Goal: Check status: Check status

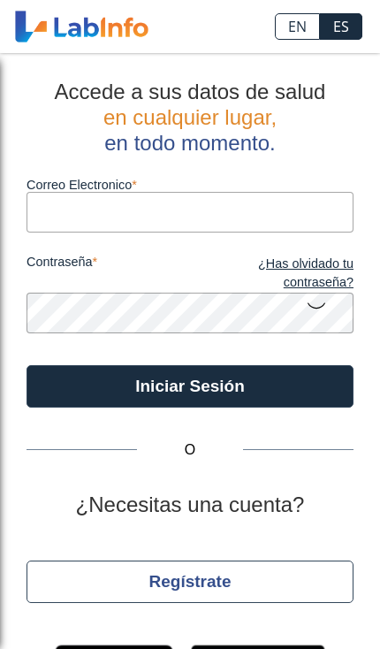
click at [160, 199] on input "Correo Electronico" at bounding box center [190, 212] width 327 height 40
type input "[EMAIL_ADDRESS][DOMAIN_NAME]"
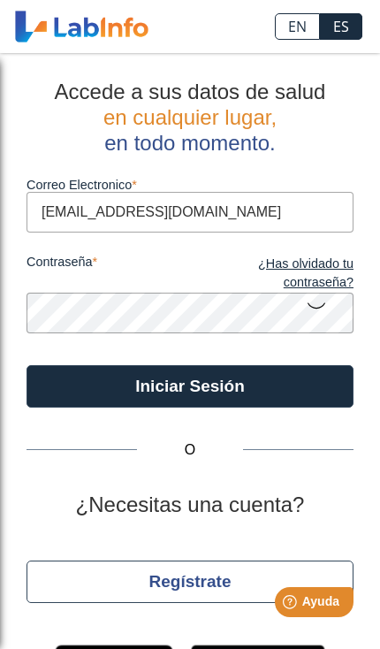
click at [190, 386] on button "Iniciar Sesión" at bounding box center [190, 386] width 327 height 42
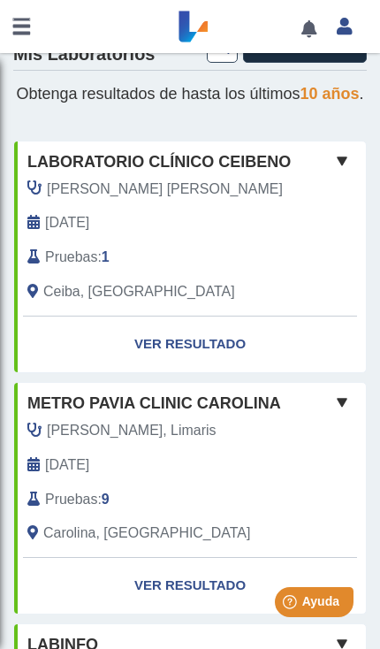
scroll to position [54, 0]
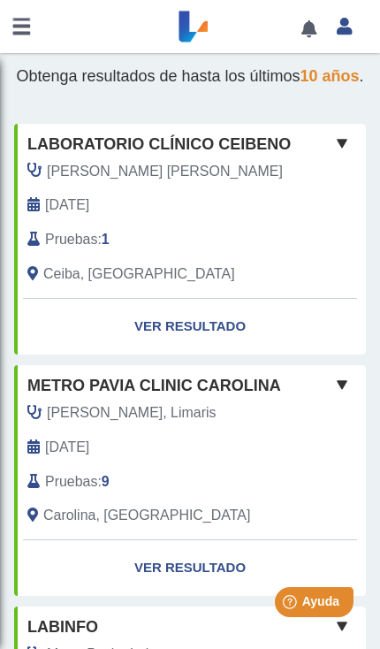
click at [184, 338] on link "Ver Resultado" at bounding box center [190, 327] width 352 height 56
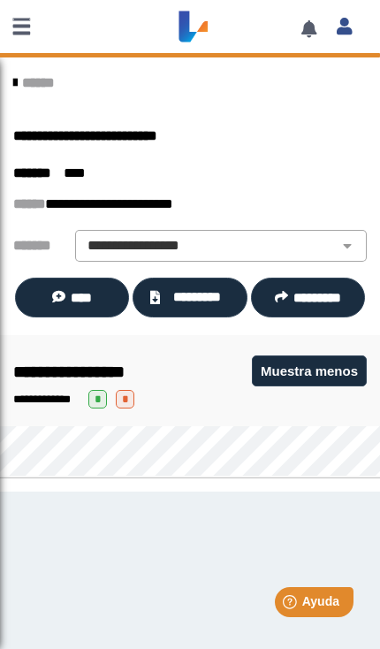
scroll to position [1, 0]
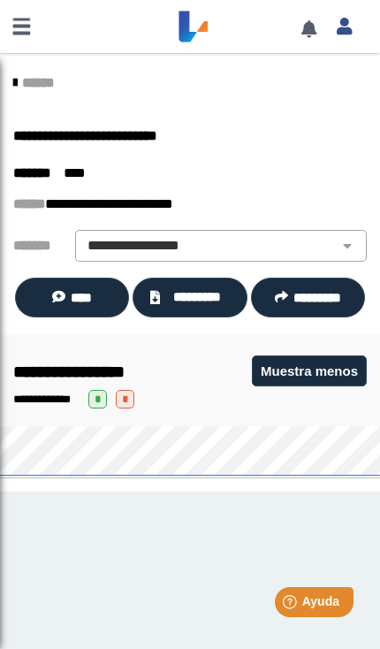
click at [188, 294] on span "*********" at bounding box center [197, 296] width 65 height 19
click at [39, 80] on span "******" at bounding box center [38, 82] width 32 height 13
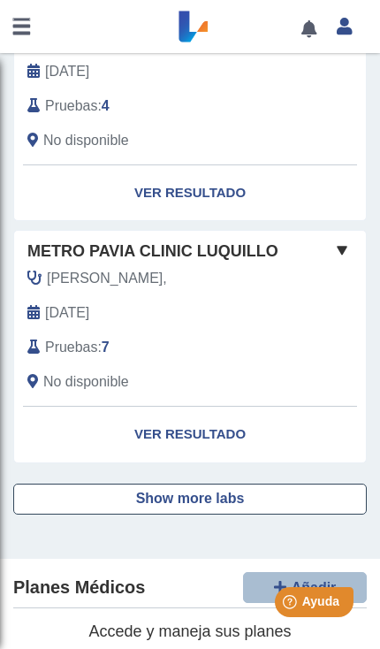
scroll to position [971, 0]
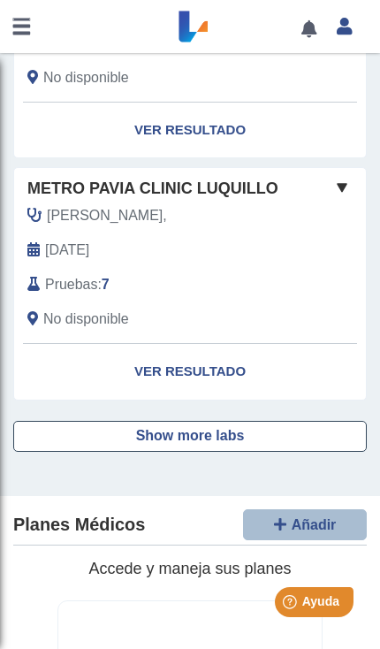
click at [232, 432] on button "Show more labs" at bounding box center [190, 436] width 354 height 31
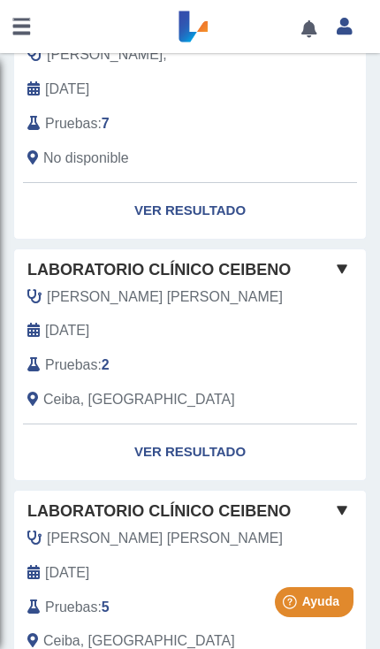
scroll to position [1133, 0]
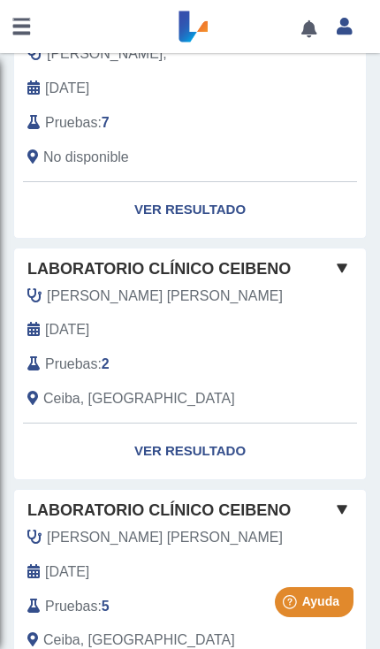
click at [208, 451] on link "Ver Resultado" at bounding box center [190, 452] width 352 height 56
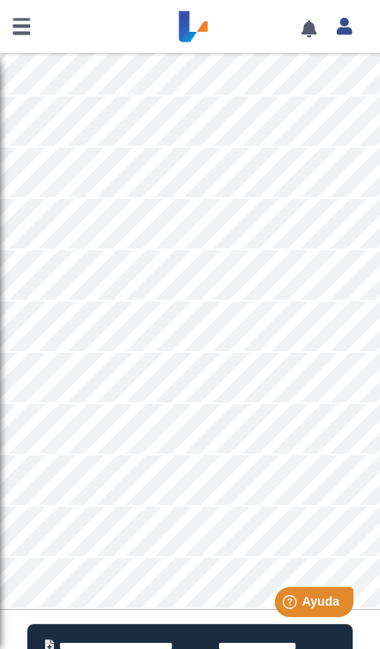
scroll to position [860, 0]
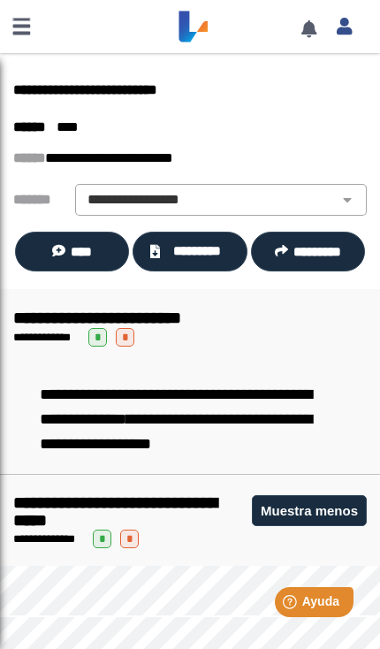
scroll to position [27, 0]
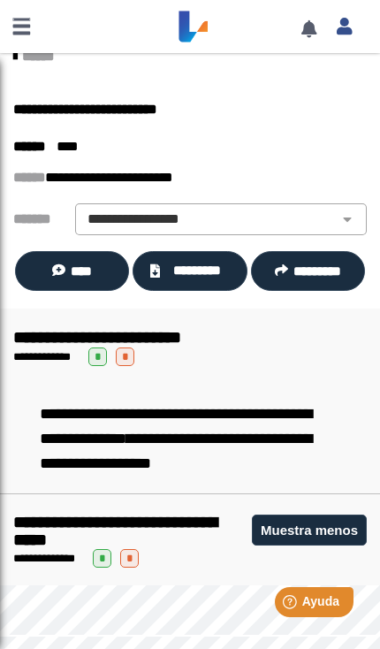
click at [190, 270] on span "*********" at bounding box center [197, 270] width 65 height 19
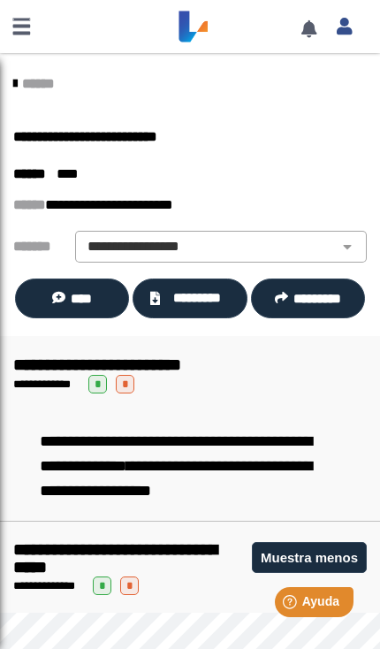
scroll to position [0, 0]
click at [22, 90] on link "******" at bounding box center [33, 83] width 41 height 13
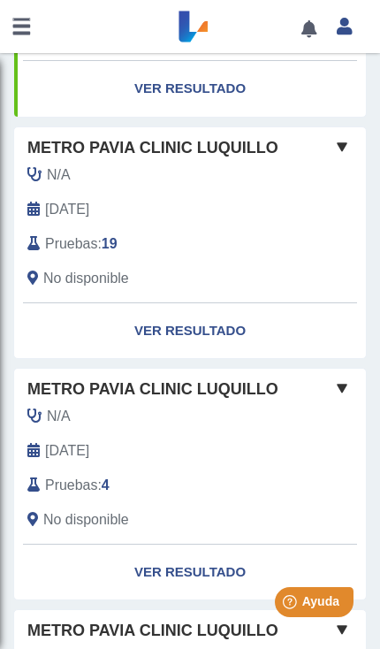
scroll to position [530, 0]
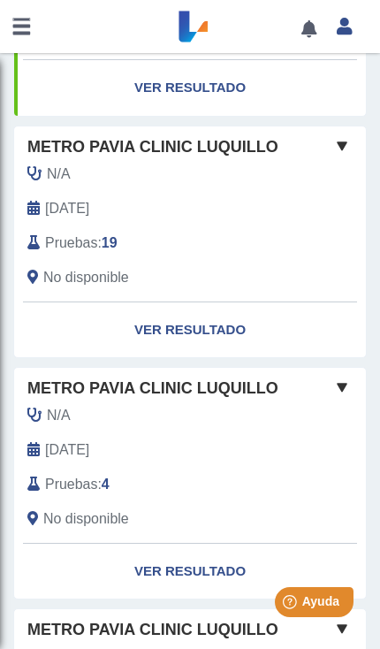
click at [209, 336] on link "Ver Resultado" at bounding box center [190, 330] width 352 height 56
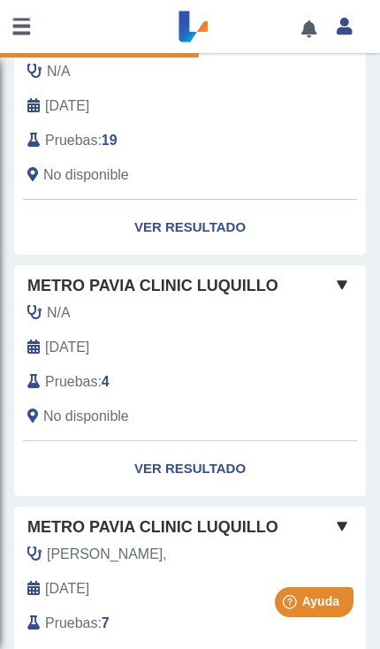
scroll to position [641, 0]
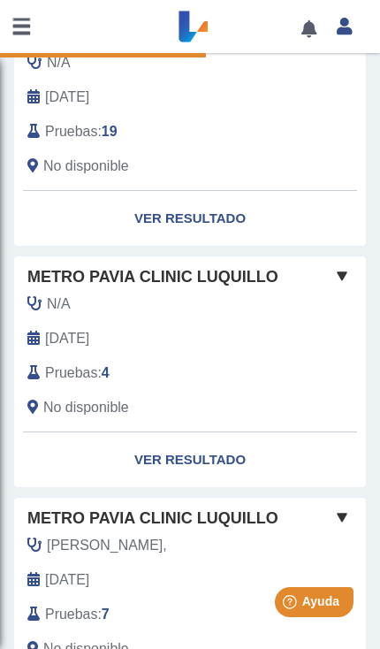
click at [75, 373] on span "Pruebas" at bounding box center [71, 373] width 52 height 21
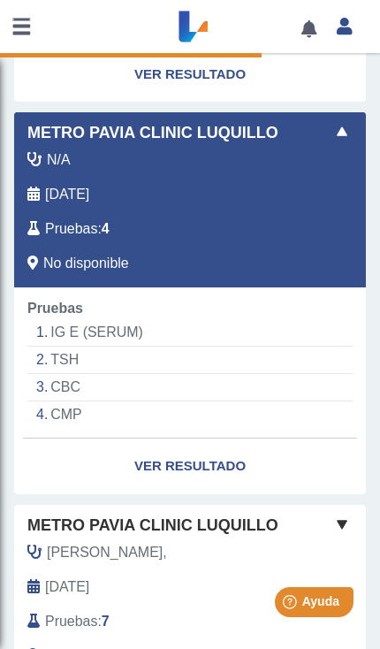
scroll to position [786, 0]
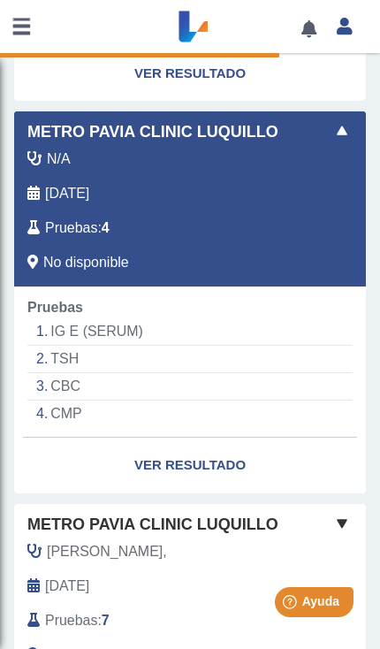
click at [213, 454] on link "Ver Resultado" at bounding box center [190, 466] width 352 height 56
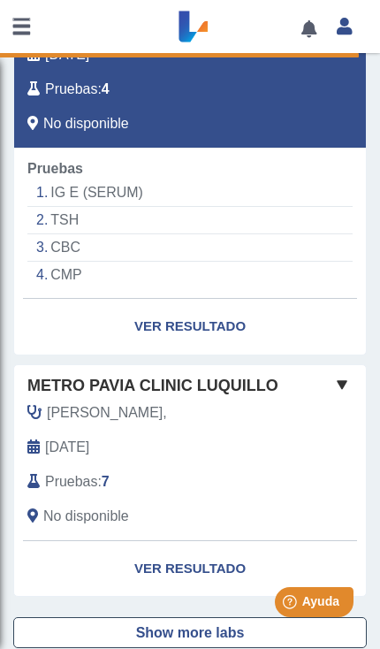
scroll to position [931, 0]
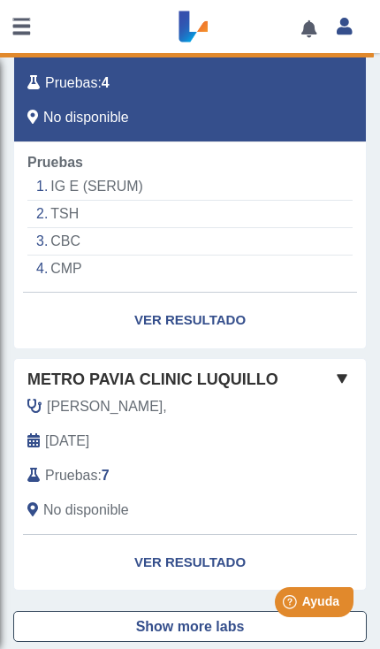
click at [184, 553] on link "Ver Resultado" at bounding box center [190, 563] width 352 height 56
click at [194, 555] on link "Ver Resultado" at bounding box center [190, 563] width 352 height 56
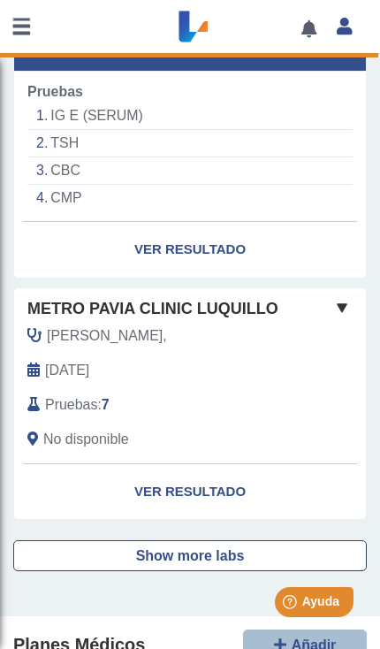
scroll to position [1013, 0]
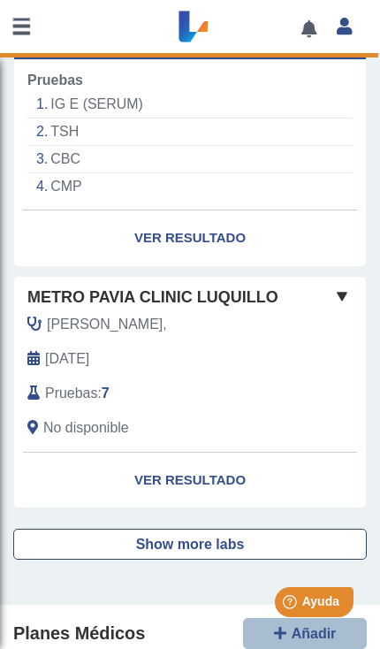
click at [339, 300] on span at bounding box center [342, 296] width 21 height 21
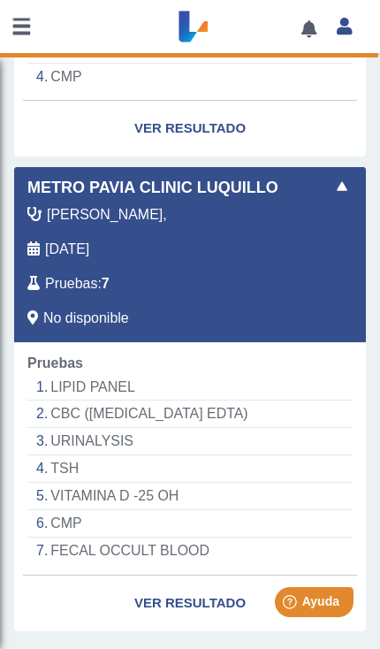
scroll to position [1124, 0]
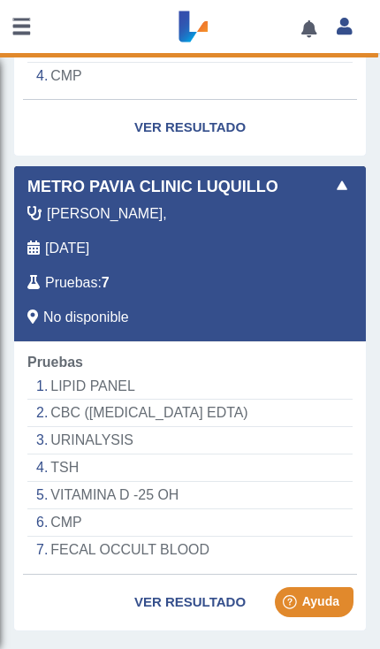
click at [196, 589] on link "Ver Resultado" at bounding box center [190, 603] width 352 height 56
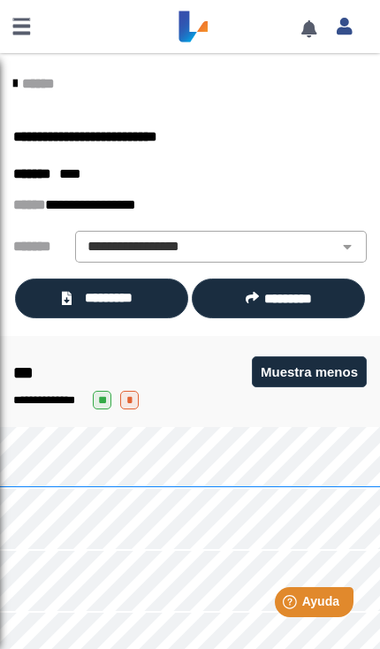
click at [97, 299] on span "*********" at bounding box center [109, 297] width 65 height 19
